Goal: Answer question/provide support

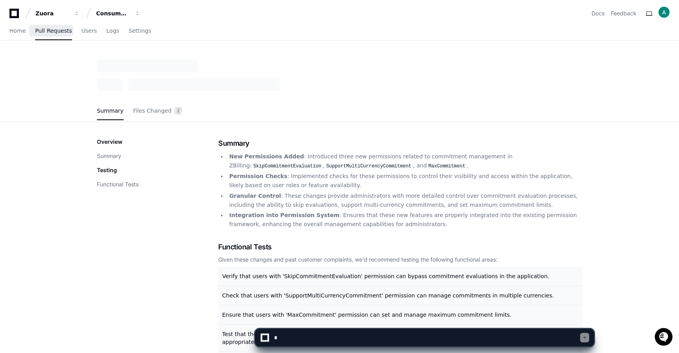
click at [40, 34] on link "Pull Requests" at bounding box center [53, 31] width 37 height 18
click at [21, 33] on span "Home" at bounding box center [17, 30] width 16 height 5
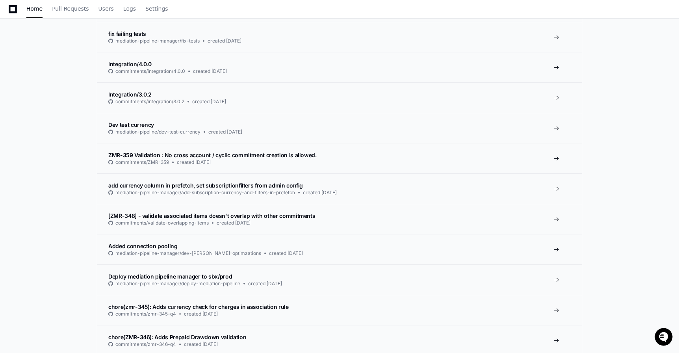
scroll to position [773, 0]
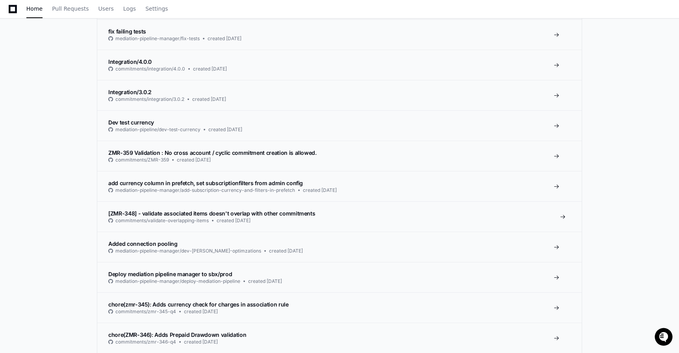
click at [205, 211] on span "[ZMR-348] - validate associated items doesn't overlap with other commitments" at bounding box center [211, 213] width 207 height 7
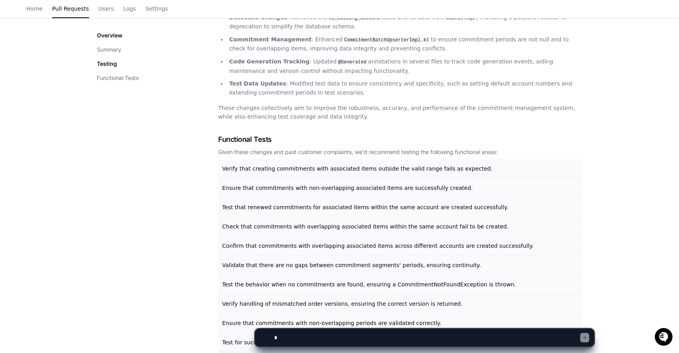
scroll to position [289, 0]
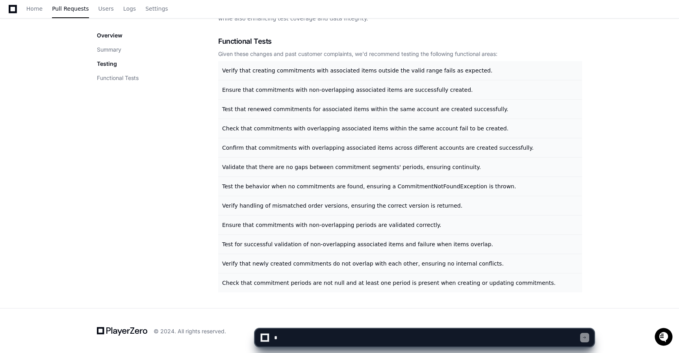
click at [335, 337] on textarea at bounding box center [426, 337] width 308 height 17
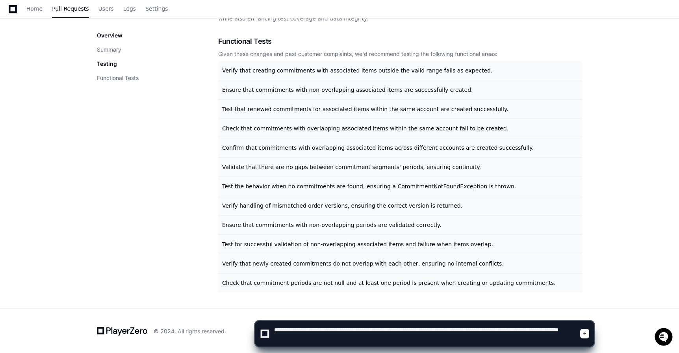
type textarea "**********"
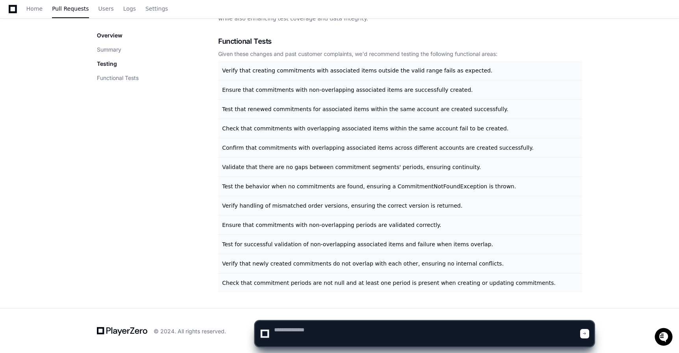
scroll to position [0, 0]
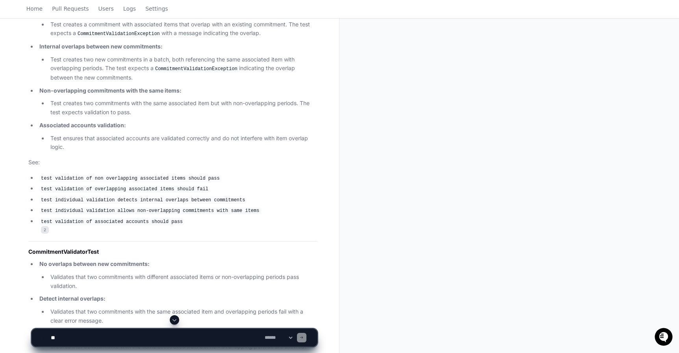
scroll to position [450, 0]
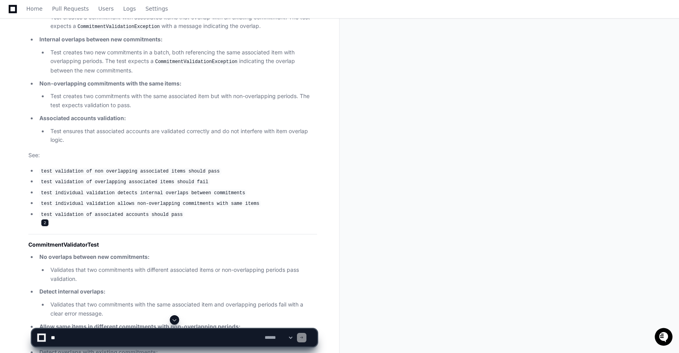
click at [44, 220] on span "2" at bounding box center [45, 223] width 8 height 8
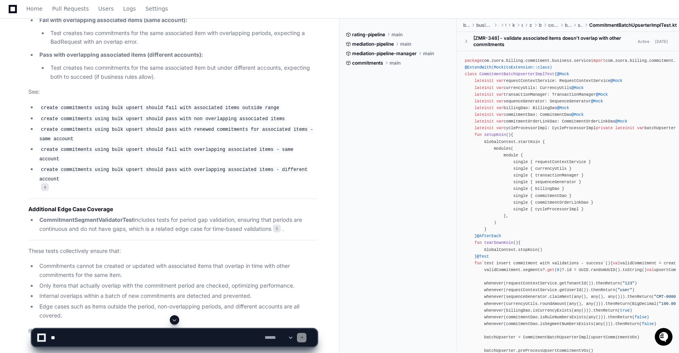
scroll to position [1138, 0]
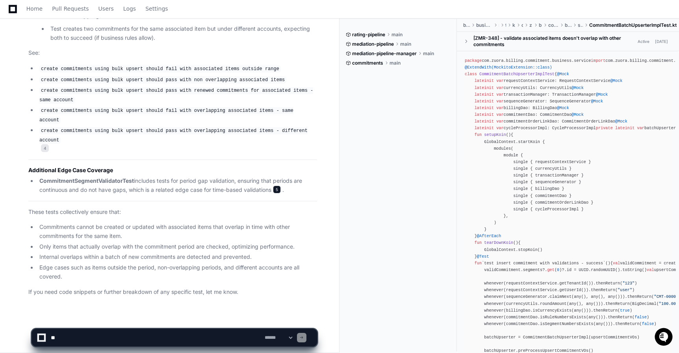
click at [278, 185] on span "5" at bounding box center [277, 189] width 8 height 8
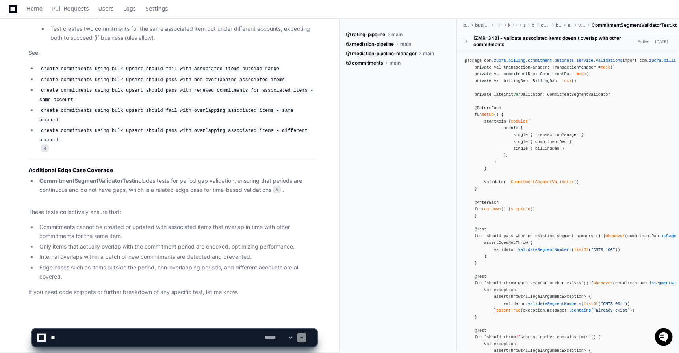
click at [386, 62] on span at bounding box center [386, 63] width 5 height 5
click at [389, 62] on span at bounding box center [386, 63] width 5 height 5
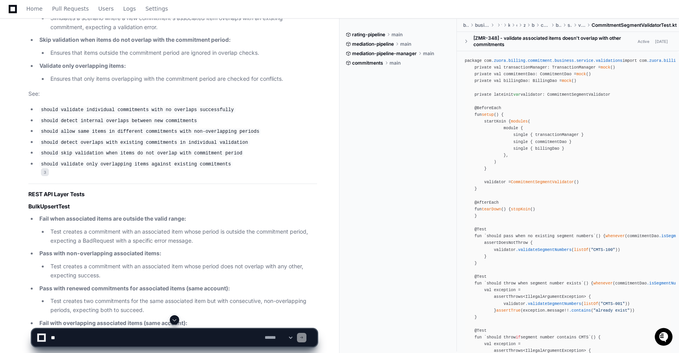
scroll to position [778, 0]
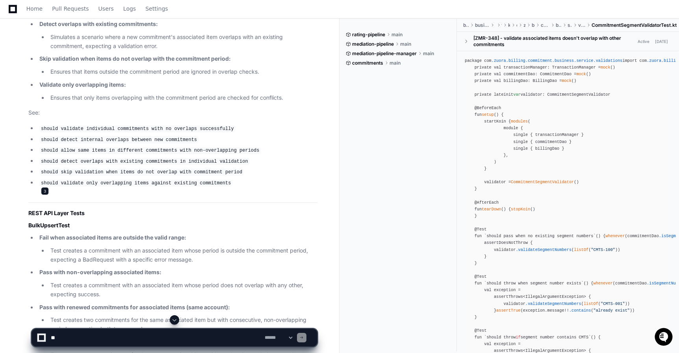
click at [46, 187] on span "3" at bounding box center [45, 191] width 8 height 8
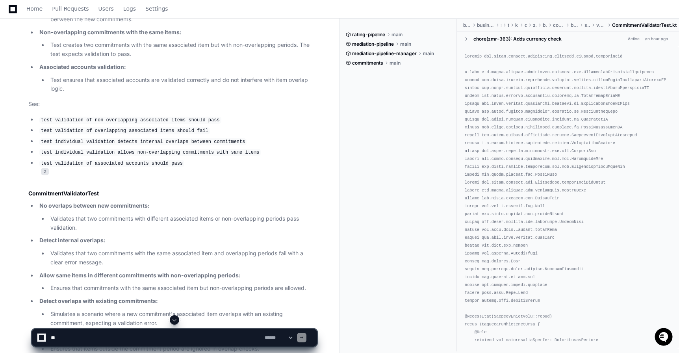
scroll to position [490, 0]
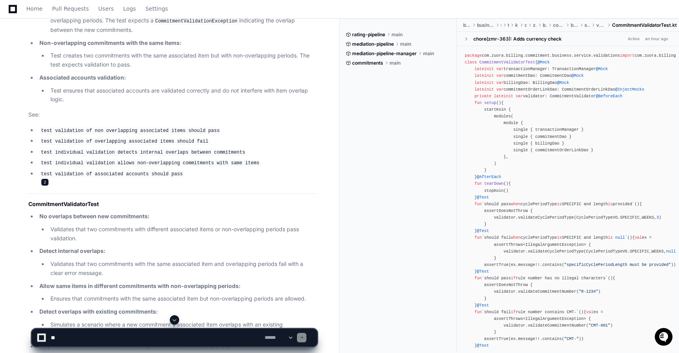
click at [46, 180] on span "2" at bounding box center [45, 182] width 8 height 8
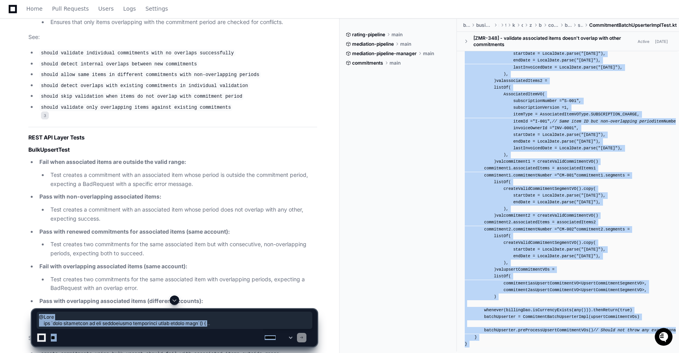
scroll to position [0, 0]
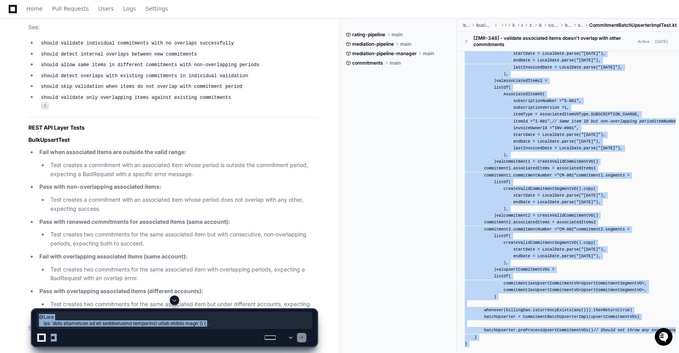
drag, startPoint x: 475, startPoint y: 110, endPoint x: 482, endPoint y: 328, distance: 217.8
copy app-player-page "@Test fun `test validation of non overlapping associated items should pass` () …"
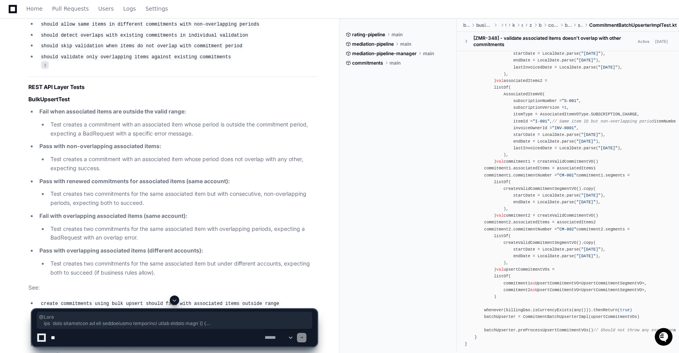
scroll to position [4549, 0]
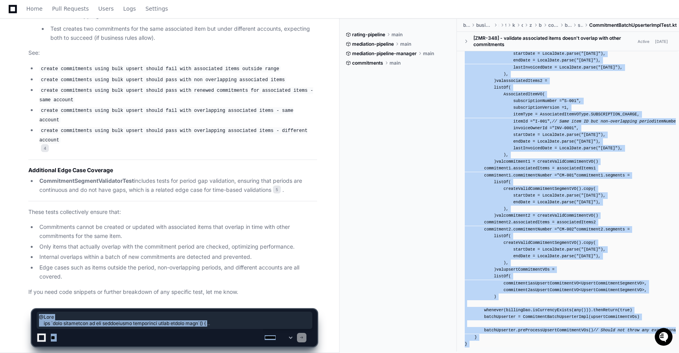
drag, startPoint x: 476, startPoint y: 172, endPoint x: 473, endPoint y: 335, distance: 163.4
copy app-player-page "@Test fun `test validation of non overlapping associated items should pass` () …"
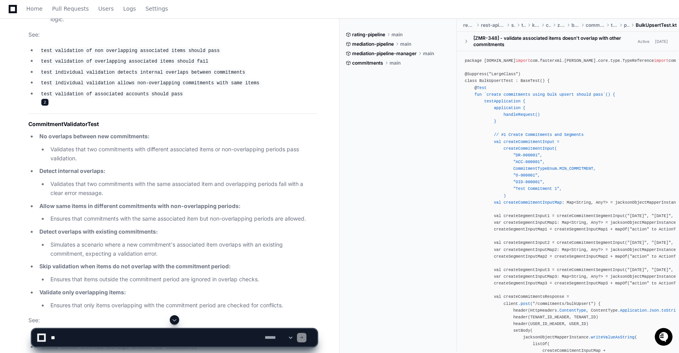
click at [43, 99] on span "2" at bounding box center [45, 102] width 8 height 8
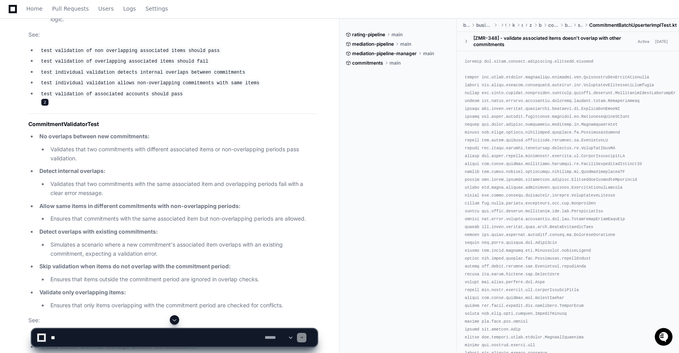
click at [43, 99] on span "2" at bounding box center [45, 102] width 8 height 8
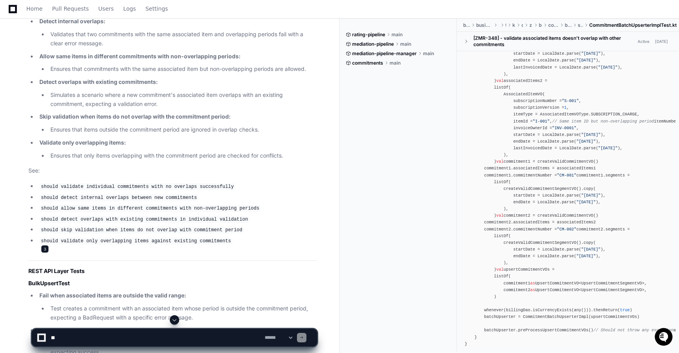
click at [46, 245] on span "3" at bounding box center [45, 249] width 8 height 8
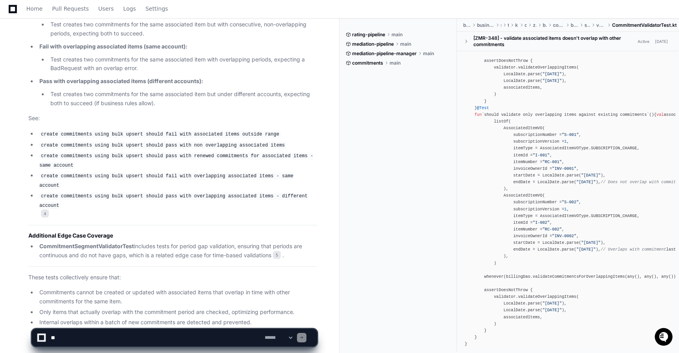
scroll to position [1138, 0]
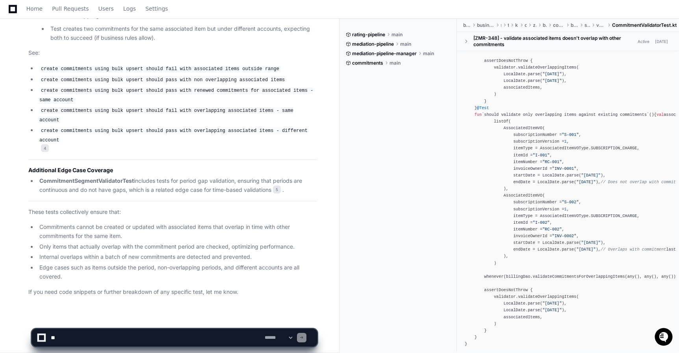
click at [189, 339] on textarea at bounding box center [156, 337] width 214 height 17
paste textarea "**********"
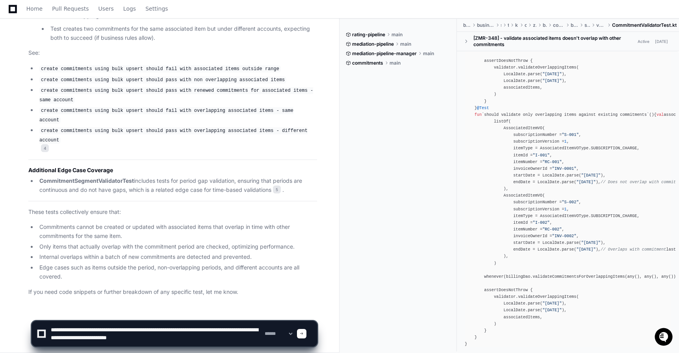
type textarea "**********"
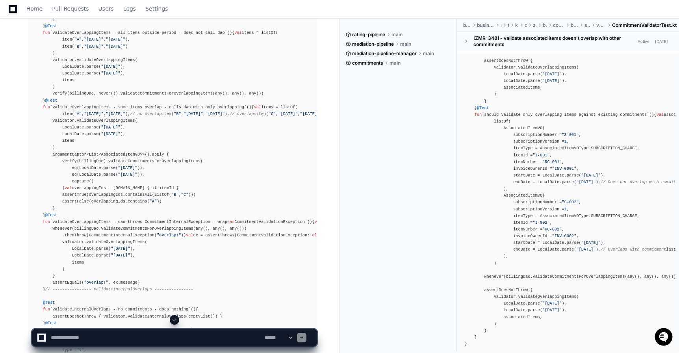
scroll to position [1840, 0]
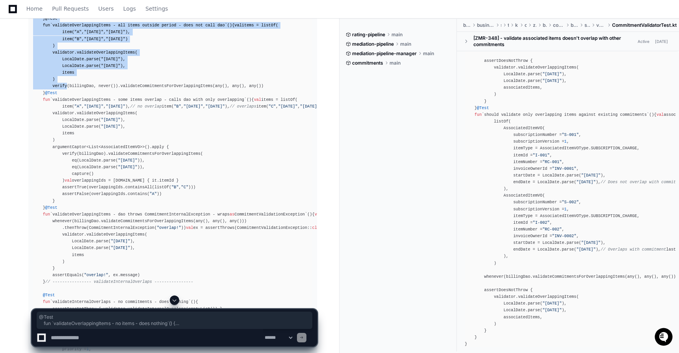
drag, startPoint x: 43, startPoint y: 147, endPoint x: 67, endPoint y: 294, distance: 149.6
click at [67, 294] on div "import com.zuora.billing.commitment.business.api.CommitmentValidationException …" at bounding box center [172, 245] width 279 height 998
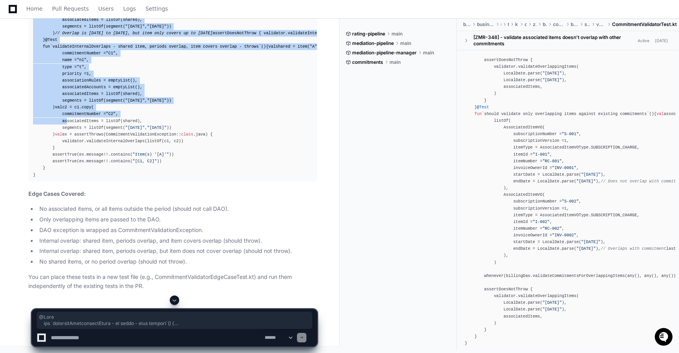
scroll to position [2804, 0]
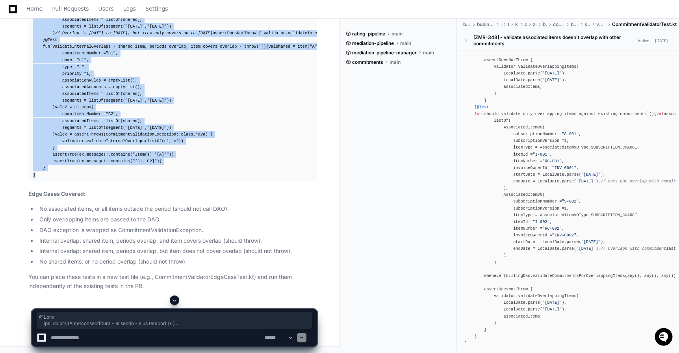
copy div "@Test fun `validateOverlappingItems - no items - does nothing` () { assertDoesN…"
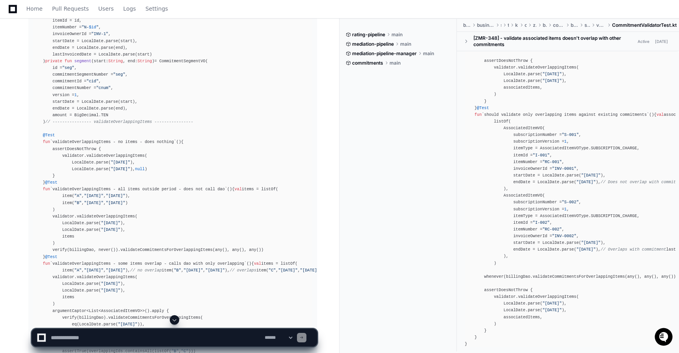
scroll to position [1672, 0]
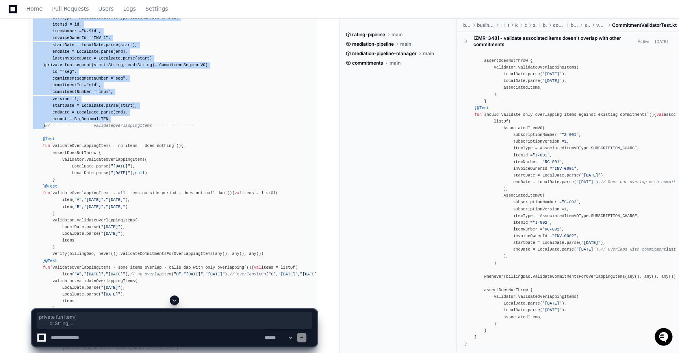
drag, startPoint x: 43, startPoint y: 119, endPoint x: 49, endPoint y: 287, distance: 167.8
copy div "private fun item ( id: String , start: String , end: String , ) = AssociatedIte…"
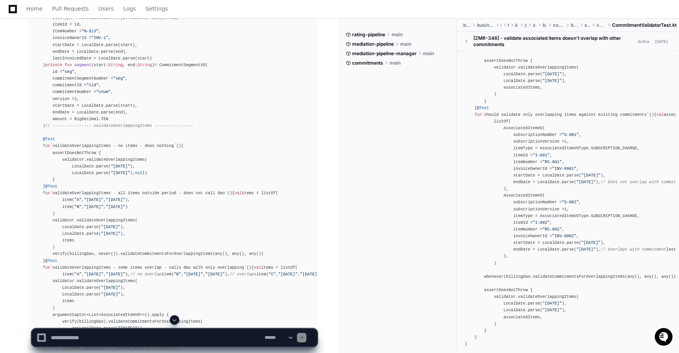
click at [159, 338] on textarea at bounding box center [156, 337] width 214 height 17
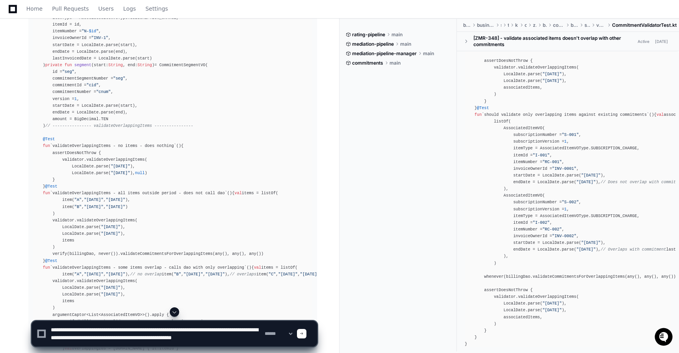
scroll to position [2, 0]
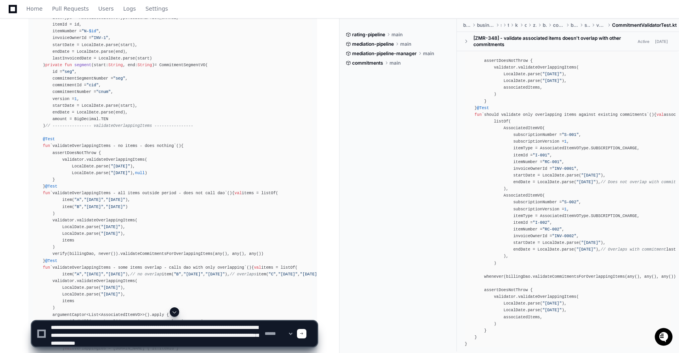
type textarea "**********"
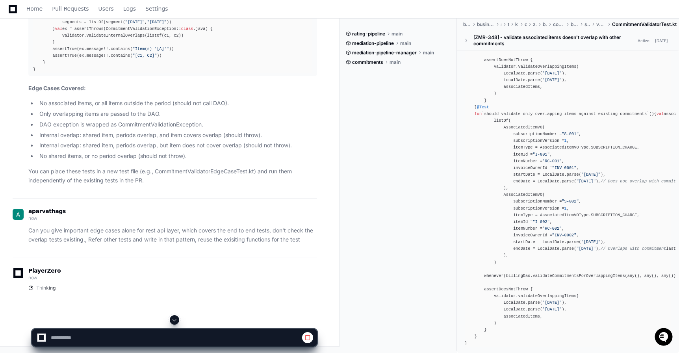
scroll to position [2955, 0]
